Goal: Transaction & Acquisition: Purchase product/service

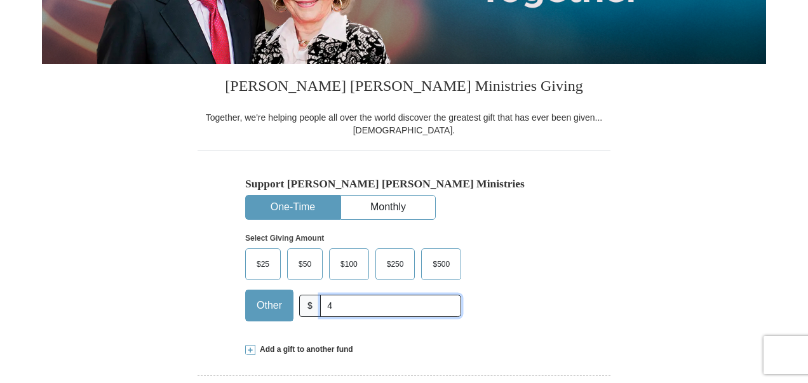
type input "47.29"
click at [595, 195] on div "Support [PERSON_NAME] [PERSON_NAME] Ministries One-Time Monthly Select Giving A…" at bounding box center [404, 240] width 413 height 181
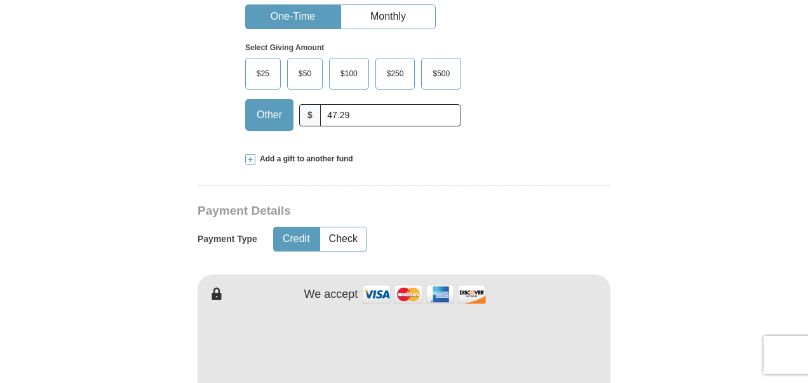
scroll to position [572, 0]
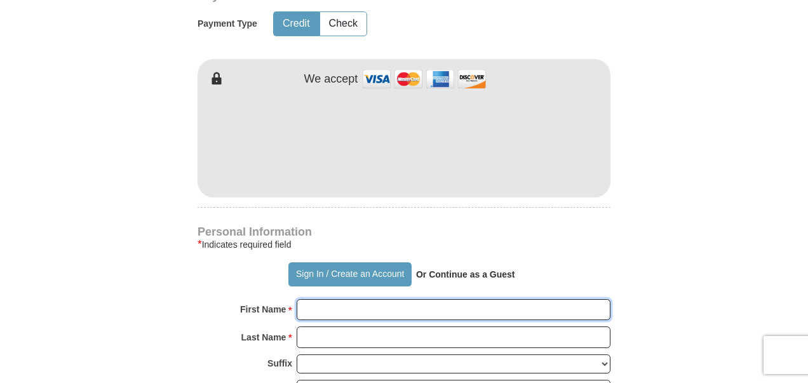
click at [323, 304] on input "First Name *" at bounding box center [454, 310] width 314 height 22
type input "susan"
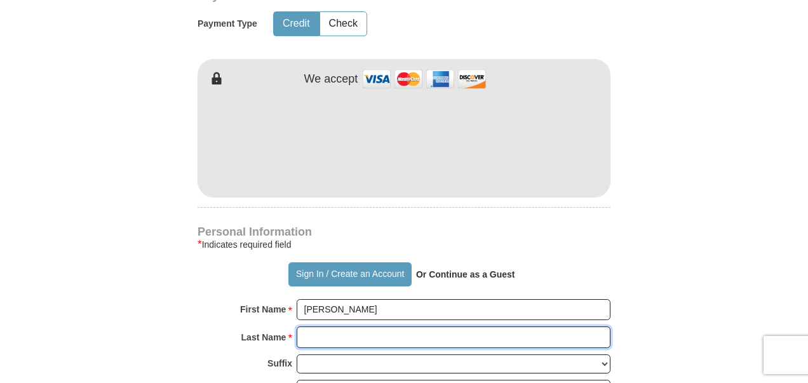
click at [381, 339] on input "Last Name *" at bounding box center [454, 338] width 314 height 22
type input "gravesen"
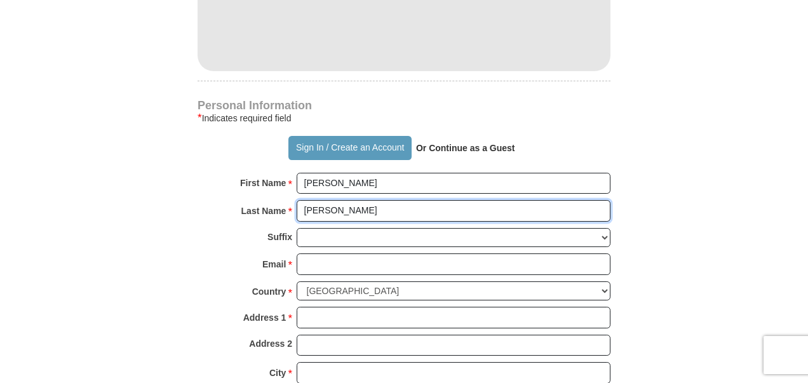
scroll to position [787, 0]
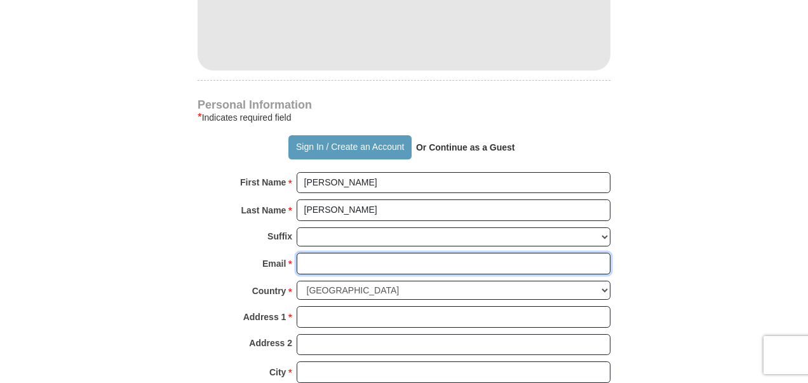
click at [330, 265] on input "Email *" at bounding box center [454, 264] width 314 height 22
type input "susan.gravesen@comcast.net"
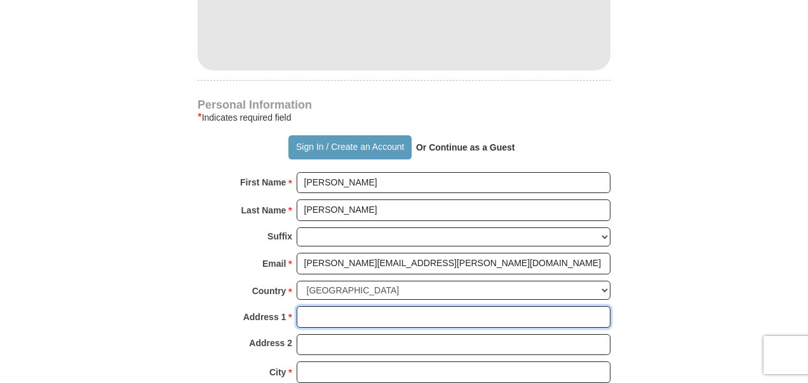
click at [353, 312] on input "Address 1 *" at bounding box center [454, 317] width 314 height 22
type input "1094 ardmore St."
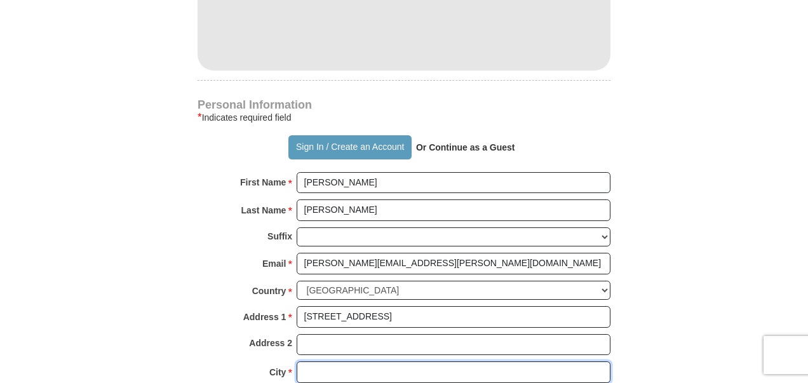
click at [365, 368] on input "City *" at bounding box center [454, 373] width 314 height 22
type input "st. augustine"
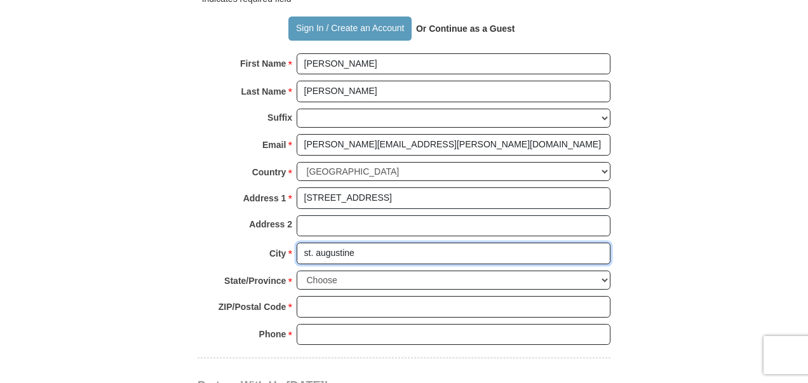
scroll to position [914, 0]
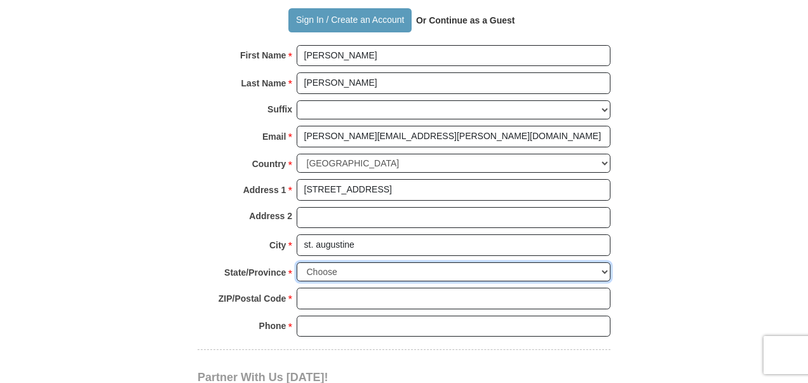
click at [356, 265] on select "Choose Alabama Alaska American Samoa Arizona Arkansas Armed Forces Americas Arm…" at bounding box center [454, 272] width 314 height 20
select select "FL"
click at [297, 262] on select "Choose Alabama Alaska American Samoa Arizona Arkansas Armed Forces Americas Arm…" at bounding box center [454, 272] width 314 height 20
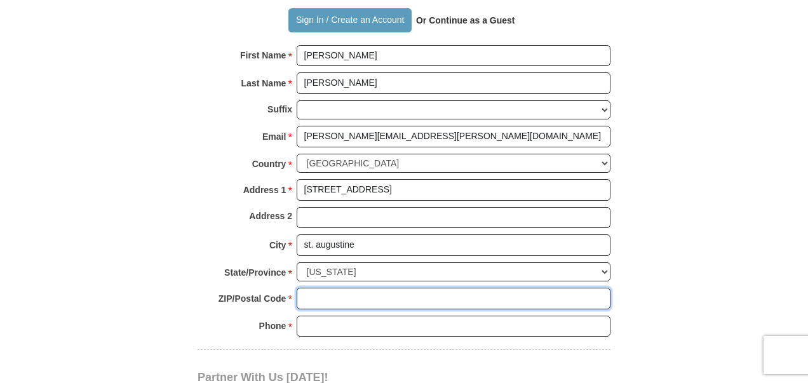
click at [328, 291] on input "ZIP/Postal Code *" at bounding box center [454, 299] width 314 height 22
type input "32092"
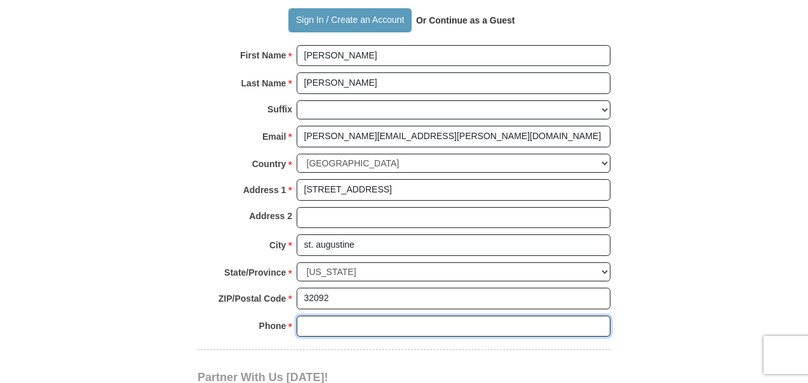
click at [374, 318] on input "Phone * *" at bounding box center [454, 327] width 314 height 22
type input "9042177968"
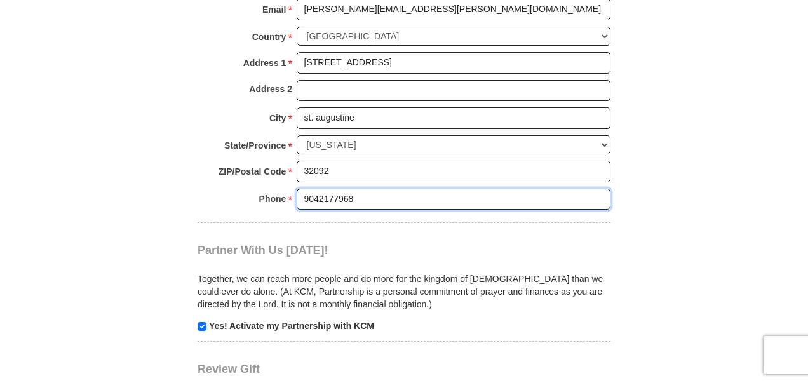
scroll to position [1105, 0]
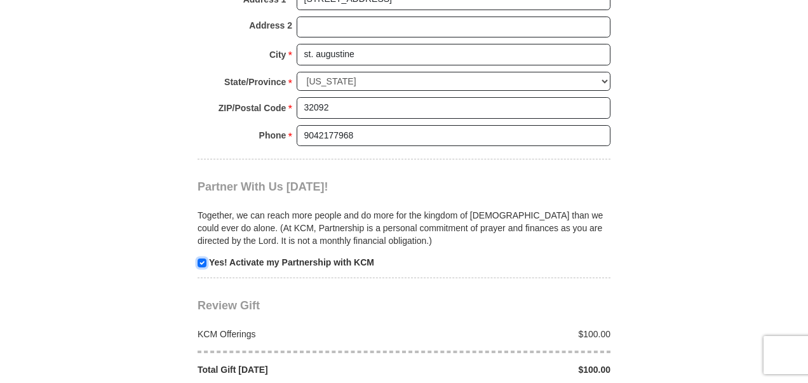
click at [202, 259] on input "checkbox" at bounding box center [202, 263] width 9 height 9
checkbox input "false"
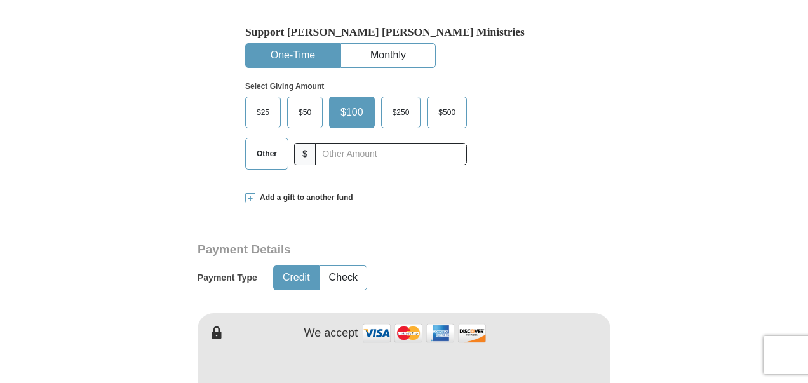
scroll to position [343, 0]
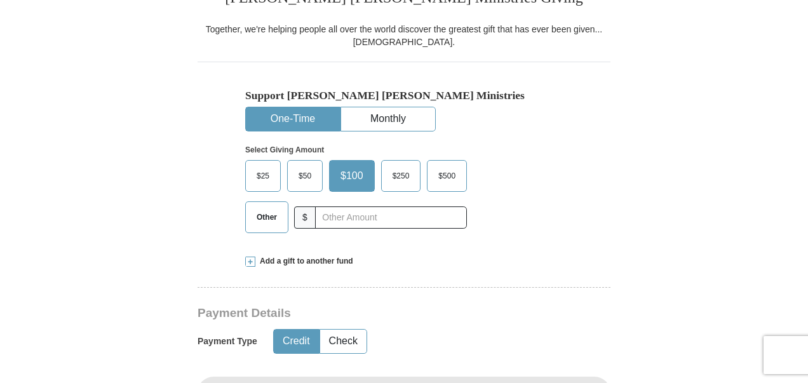
click at [248, 261] on span at bounding box center [250, 262] width 10 height 10
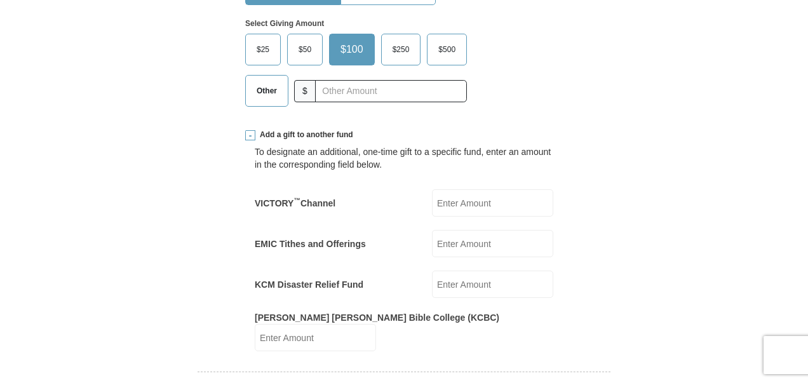
scroll to position [406, 0]
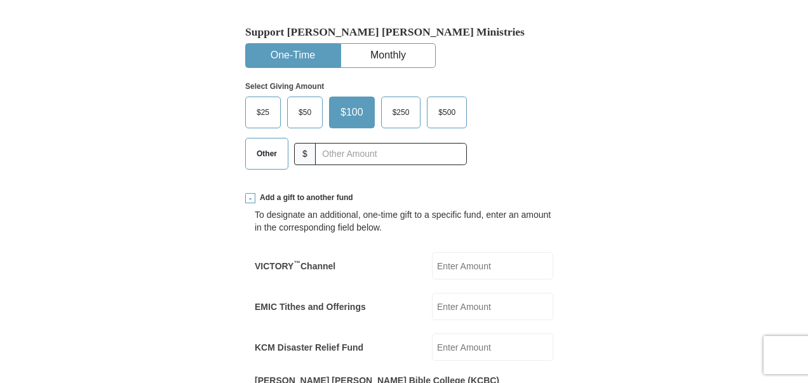
click at [271, 153] on span "Other" at bounding box center [266, 153] width 33 height 19
click at [0, 0] on input "Other" at bounding box center [0, 0] width 0 height 0
type input "47.29"
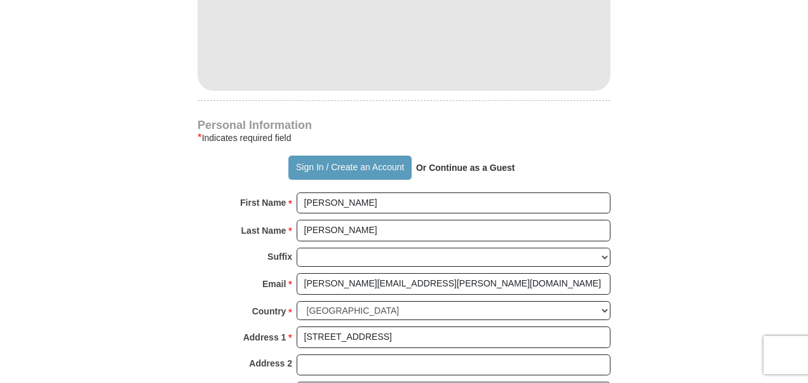
scroll to position [1042, 0]
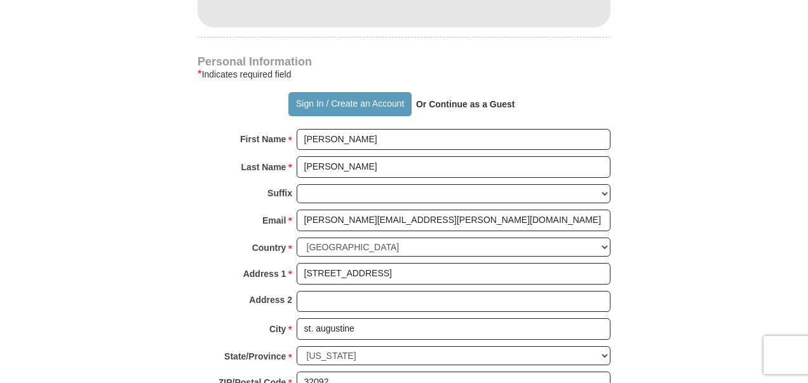
click at [452, 99] on strong "Or Continue as a Guest" at bounding box center [465, 104] width 99 height 10
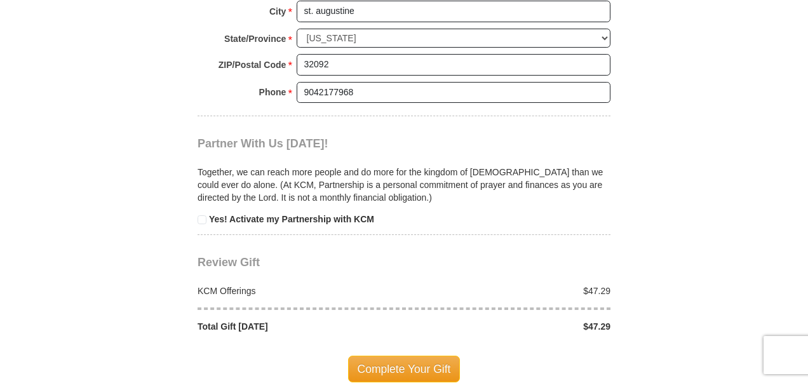
scroll to position [1423, 0]
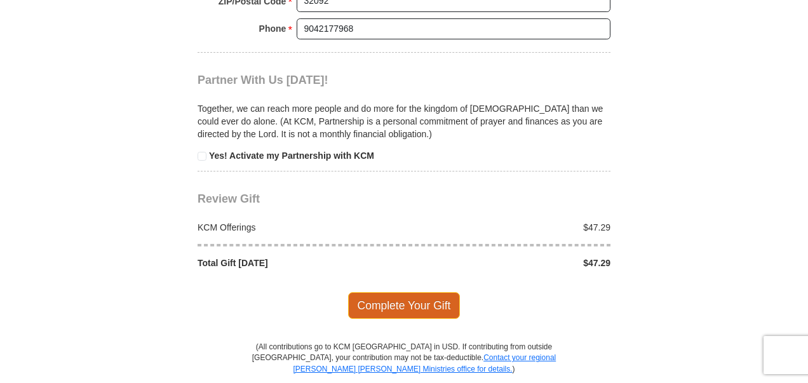
click at [404, 292] on span "Complete Your Gift" at bounding box center [404, 305] width 112 height 27
